Goal: Information Seeking & Learning: Understand process/instructions

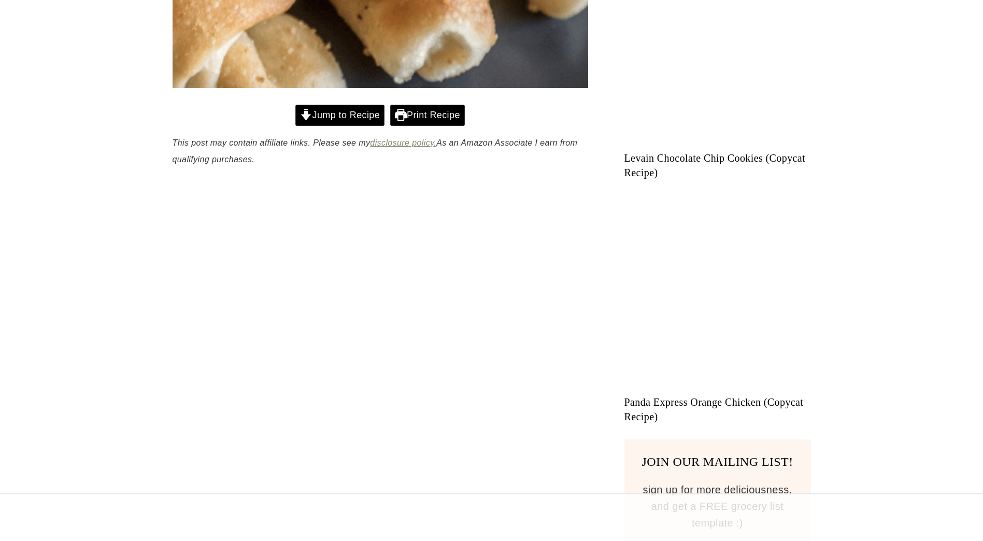
scroll to position [457, 0]
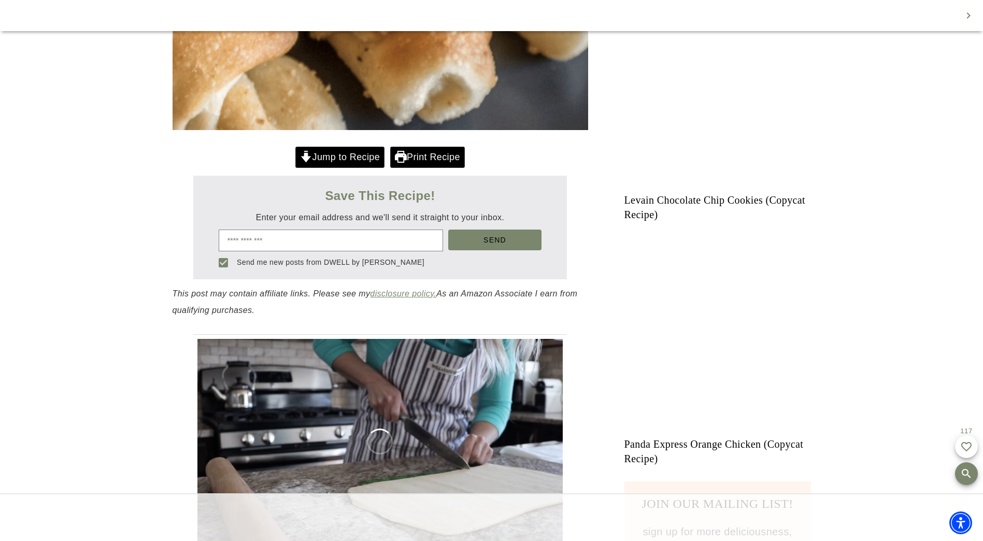
click at [299, 147] on link "Jump to Recipe" at bounding box center [339, 157] width 89 height 21
